Goal: Task Accomplishment & Management: Use online tool/utility

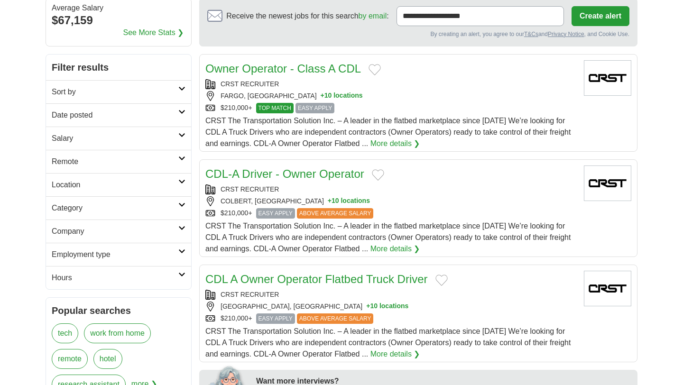
scroll to position [94, 0]
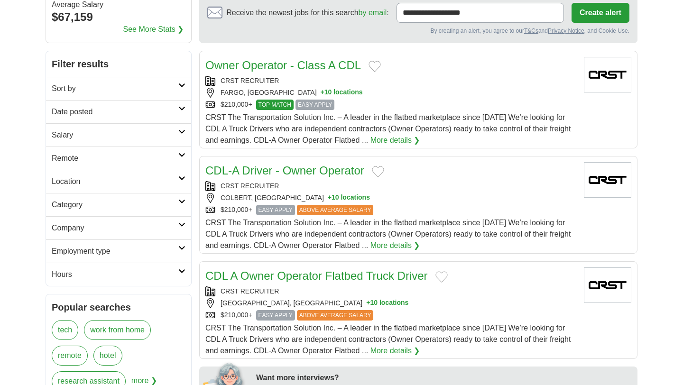
click at [175, 201] on h2 "Category" at bounding box center [115, 204] width 127 height 11
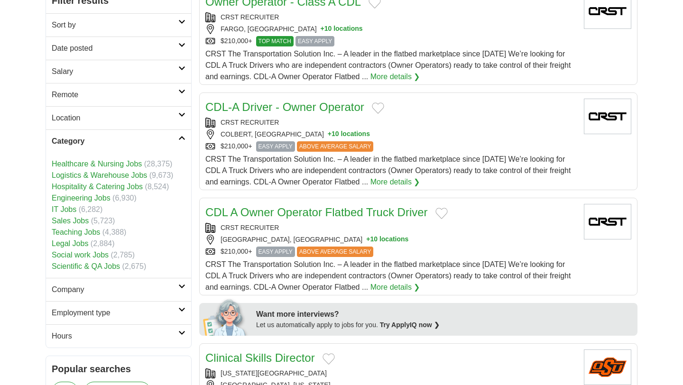
scroll to position [159, 0]
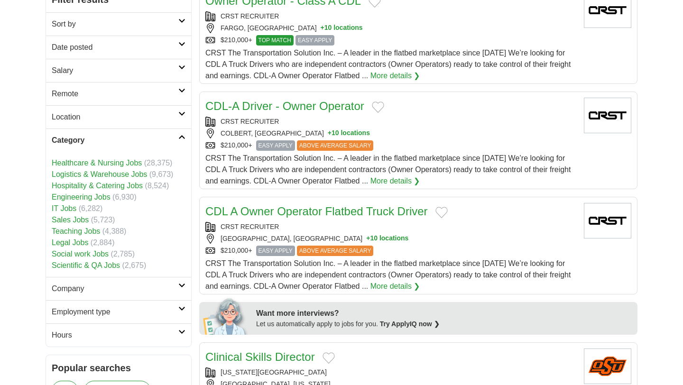
click at [67, 266] on link "Scientific & QA Jobs" at bounding box center [86, 265] width 68 height 8
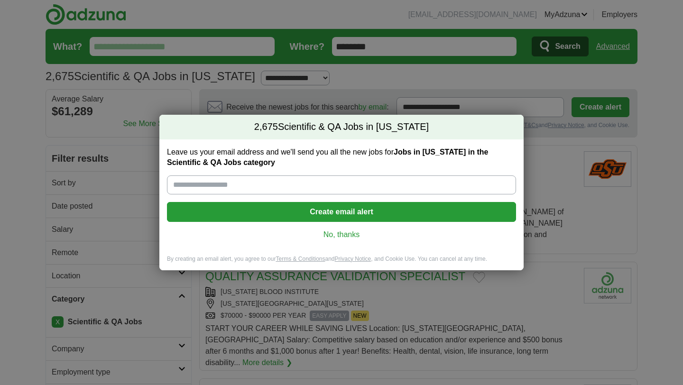
click at [339, 235] on link "No, thanks" at bounding box center [341, 234] width 334 height 10
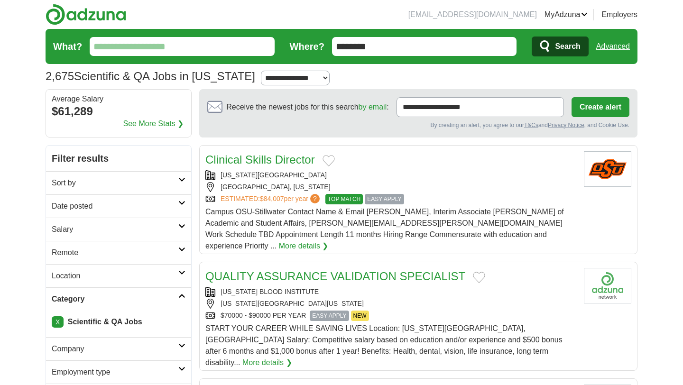
click at [558, 48] on span "Search" at bounding box center [567, 46] width 25 height 19
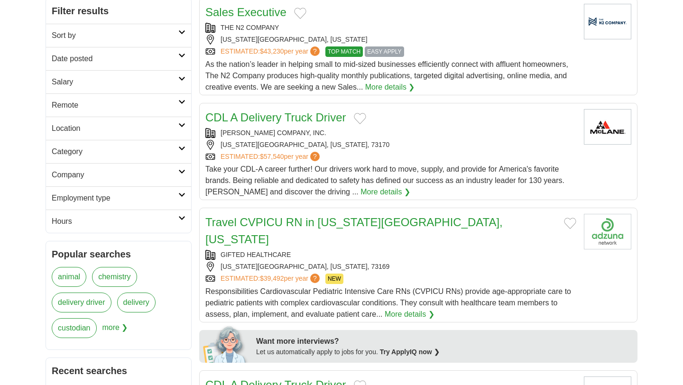
scroll to position [152, 0]
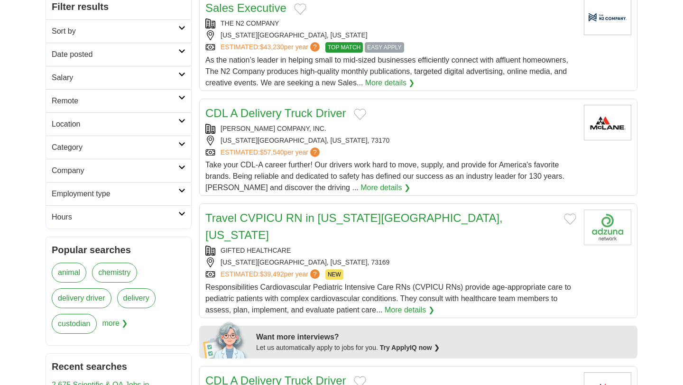
click at [157, 151] on h2 "Category" at bounding box center [115, 147] width 127 height 11
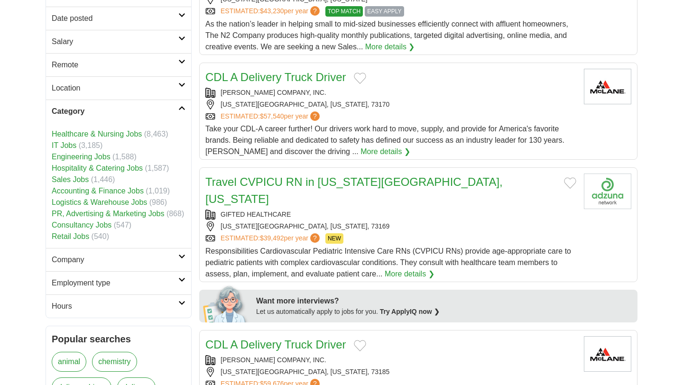
scroll to position [190, 0]
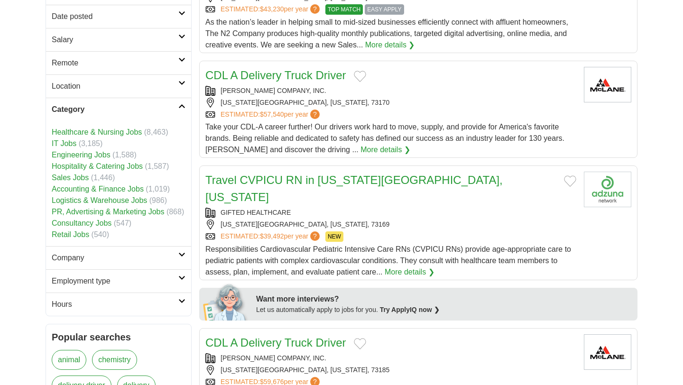
click at [110, 262] on h2 "Company" at bounding box center [115, 257] width 127 height 11
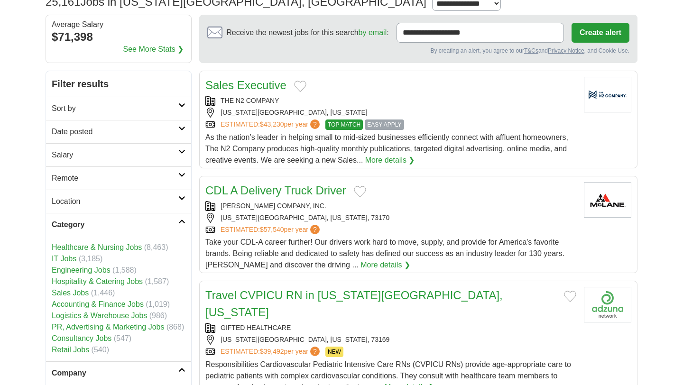
scroll to position [0, 0]
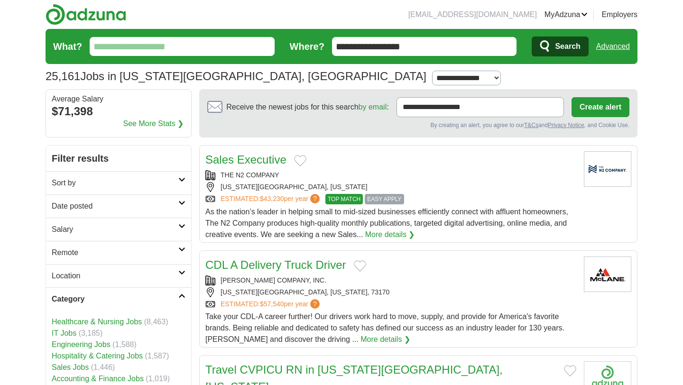
click at [233, 51] on input "What?" at bounding box center [182, 46] width 185 height 19
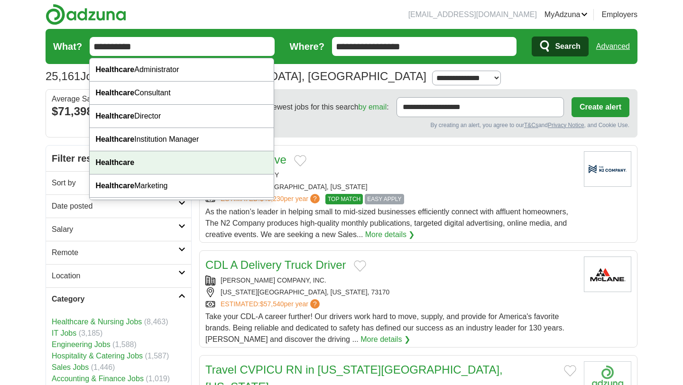
type input "**********"
click at [181, 164] on div "Healthcare" at bounding box center [182, 162] width 184 height 23
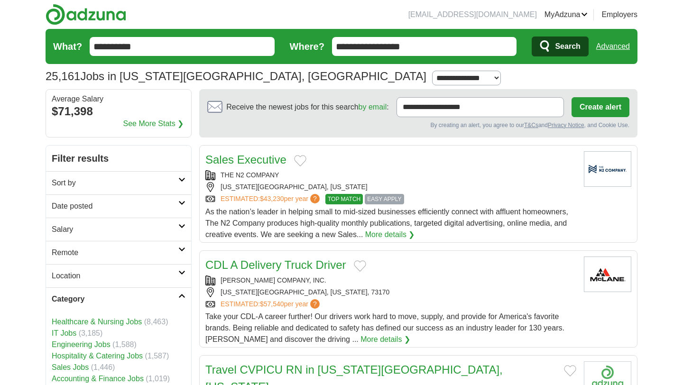
click at [573, 45] on span "Search" at bounding box center [567, 46] width 25 height 19
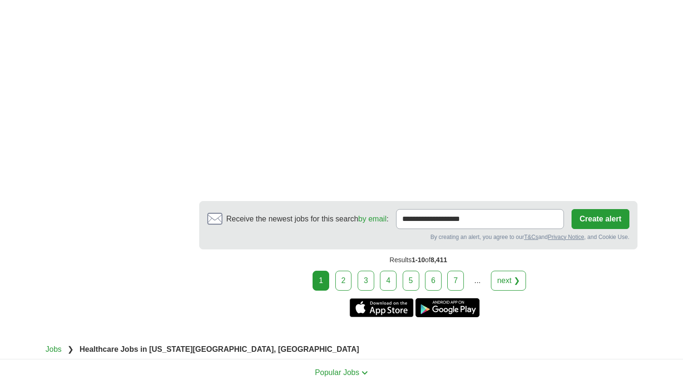
scroll to position [1574, 0]
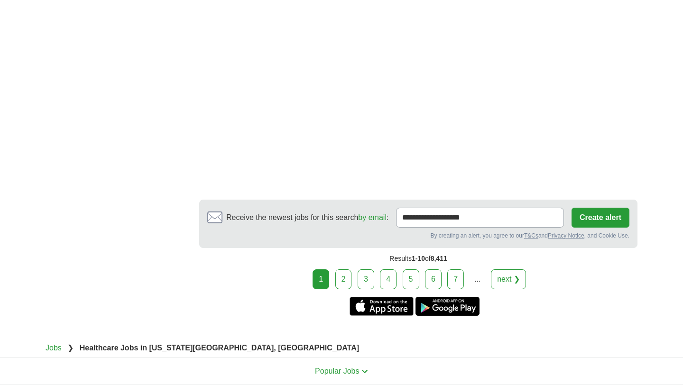
click at [341, 282] on link "2" at bounding box center [343, 279] width 17 height 20
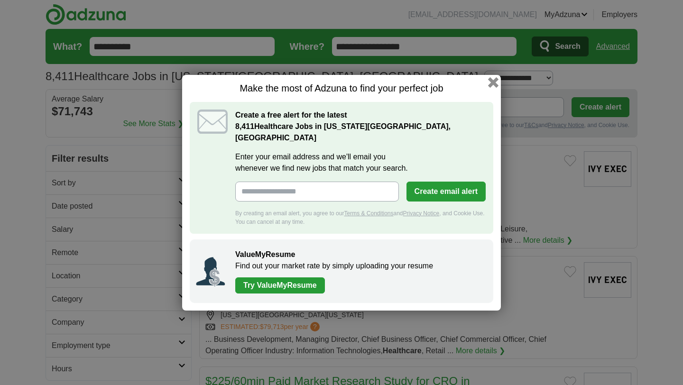
click at [496, 87] on button "button" at bounding box center [493, 82] width 10 height 10
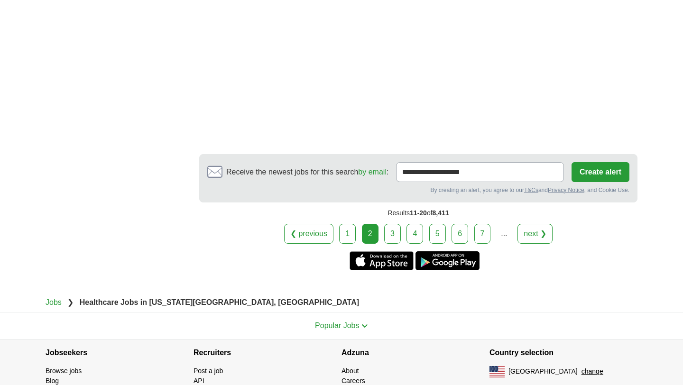
scroll to position [1676, 0]
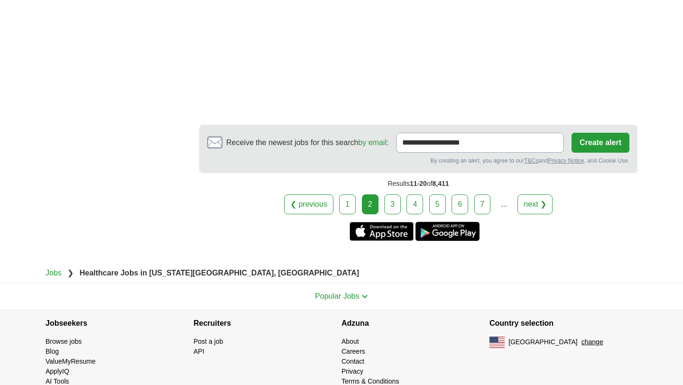
click at [396, 194] on link "3" at bounding box center [392, 204] width 17 height 20
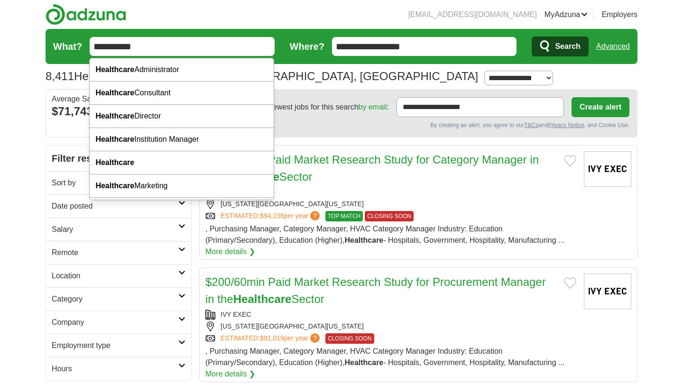
drag, startPoint x: 153, startPoint y: 46, endPoint x: 82, endPoint y: 42, distance: 70.7
click at [82, 42] on form "**********" at bounding box center [342, 46] width 592 height 35
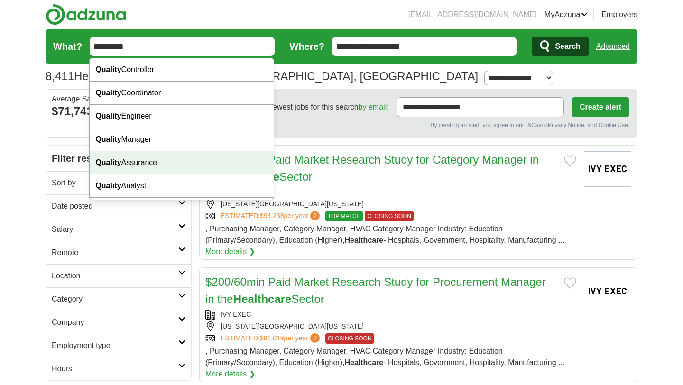
click at [189, 169] on div "Quality Assurance" at bounding box center [182, 162] width 184 height 23
type input "**********"
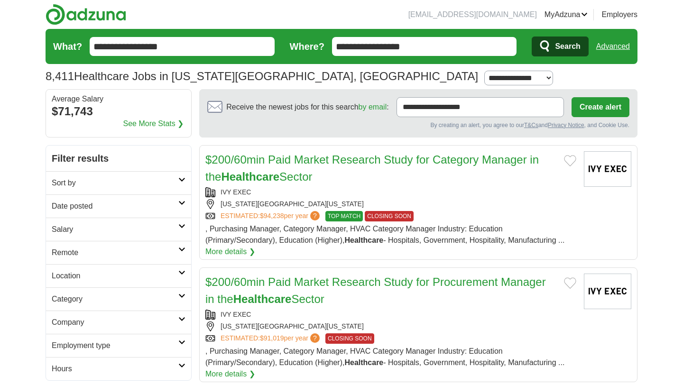
click at [561, 49] on span "Search" at bounding box center [567, 46] width 25 height 19
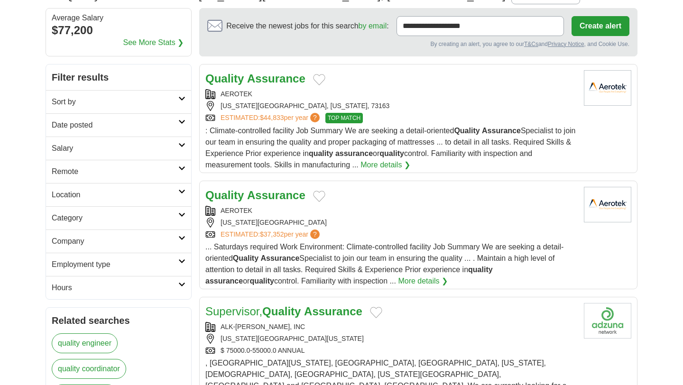
scroll to position [82, 0]
click at [164, 239] on h2 "Company" at bounding box center [115, 240] width 127 height 11
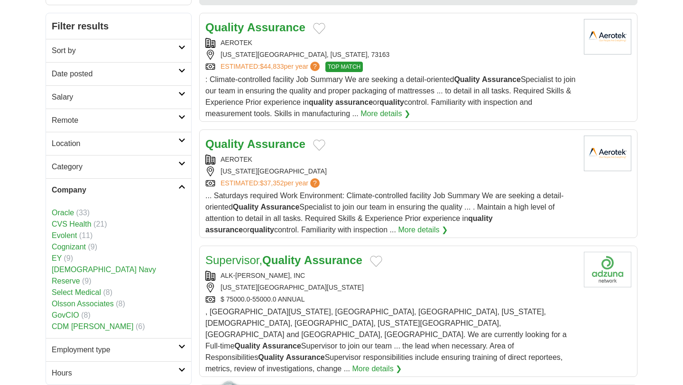
scroll to position [107, 0]
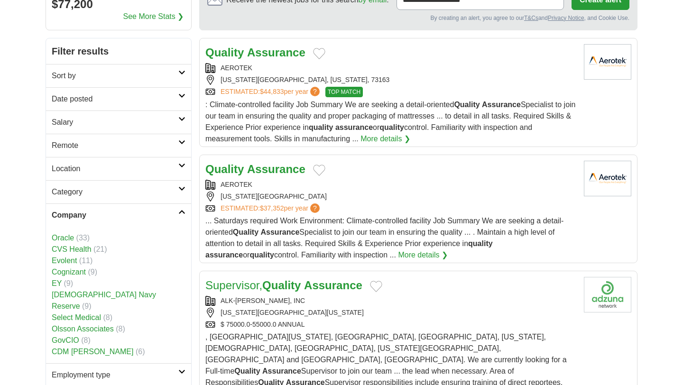
click at [180, 204] on link "Company" at bounding box center [118, 214] width 145 height 23
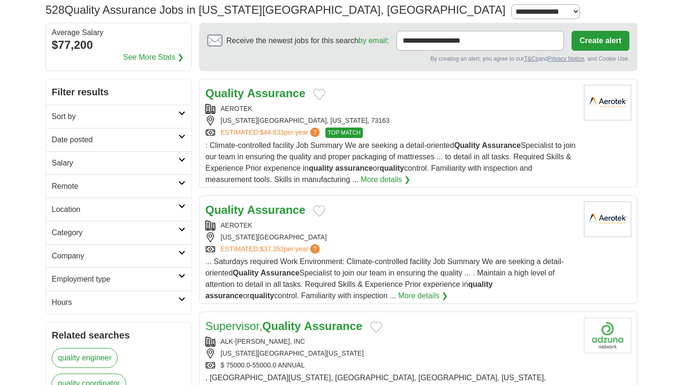
scroll to position [55, 0]
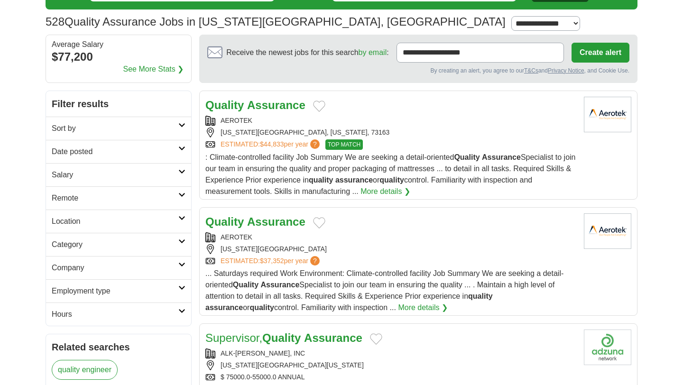
click at [176, 124] on h2 "Sort by" at bounding box center [115, 128] width 127 height 11
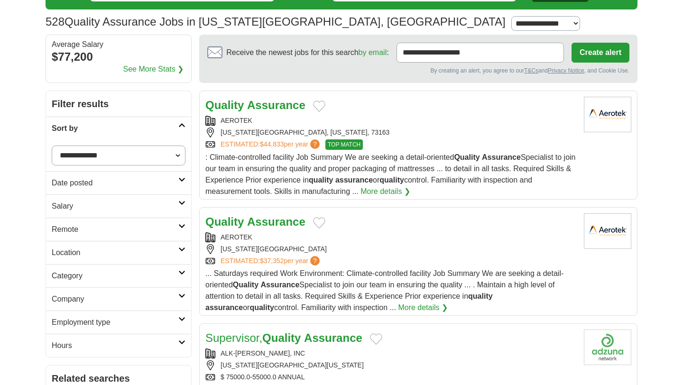
click at [182, 155] on select "**********" at bounding box center [119, 156] width 134 height 20
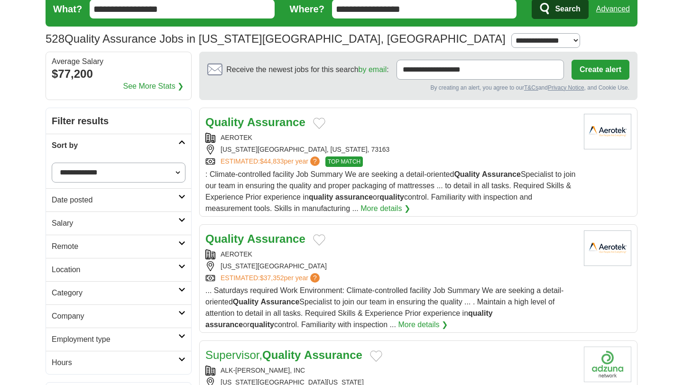
scroll to position [0, 0]
